Goal: Information Seeking & Learning: Learn about a topic

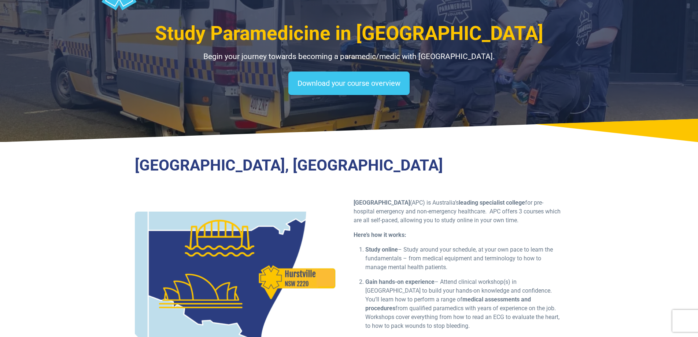
click at [474, 208] on p "Australian Paramedical College (APC) is [DEMOGRAPHIC_DATA]’s leading specialist…" at bounding box center [459, 211] width 210 height 26
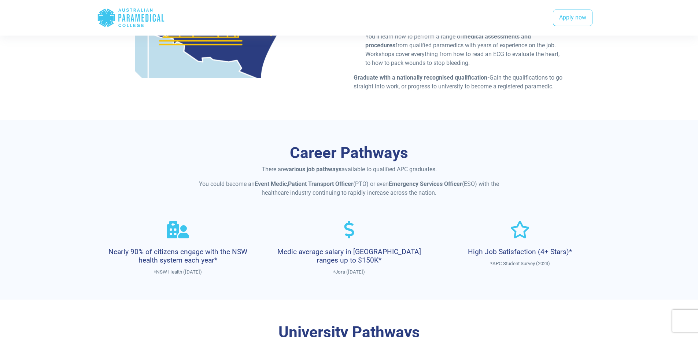
scroll to position [293, 0]
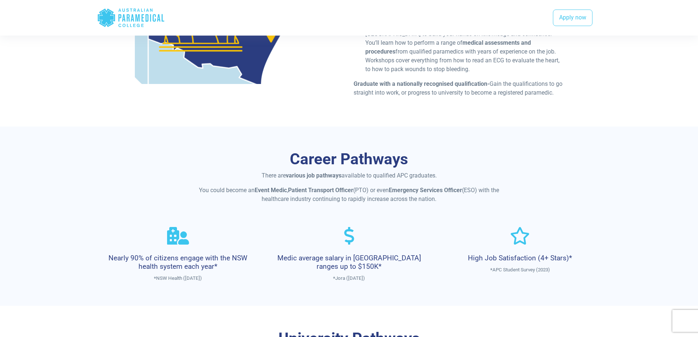
click at [22, 164] on section "Career Pathways There are various job pathways available to qualified APC gradu…" at bounding box center [349, 216] width 698 height 180
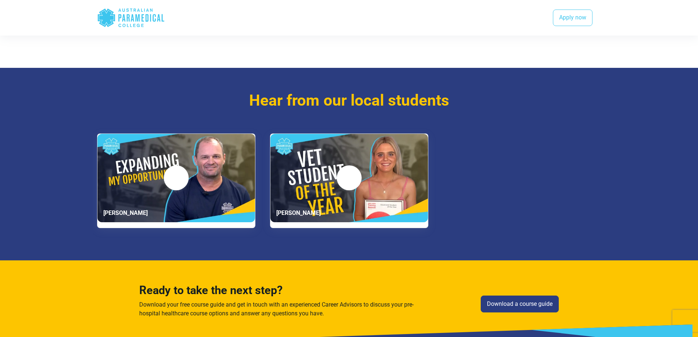
scroll to position [1367, 0]
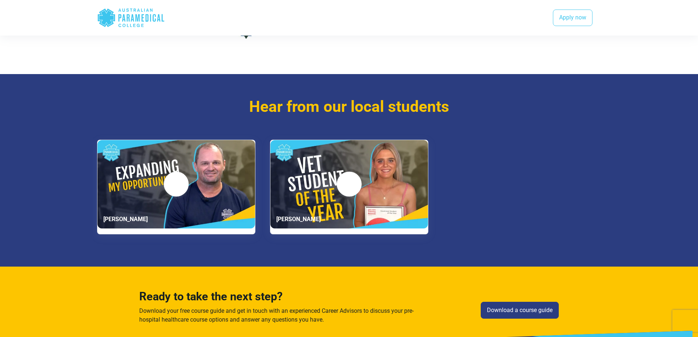
click at [516, 235] on div "[PERSON_NAME]" at bounding box center [349, 187] width 504 height 95
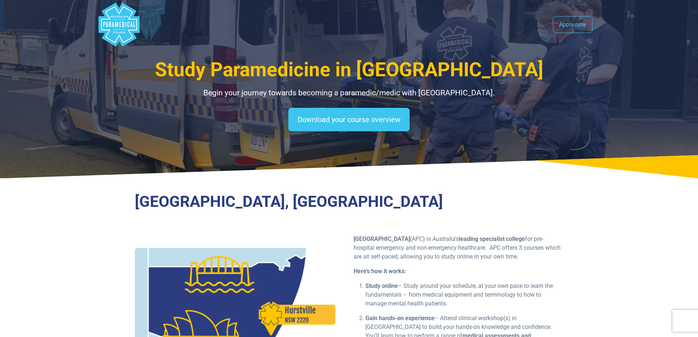
scroll to position [0, 0]
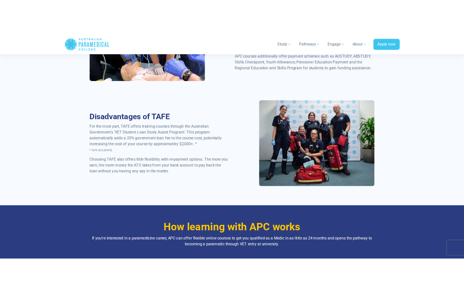
scroll to position [587, 0]
